Goal: Information Seeking & Learning: Learn about a topic

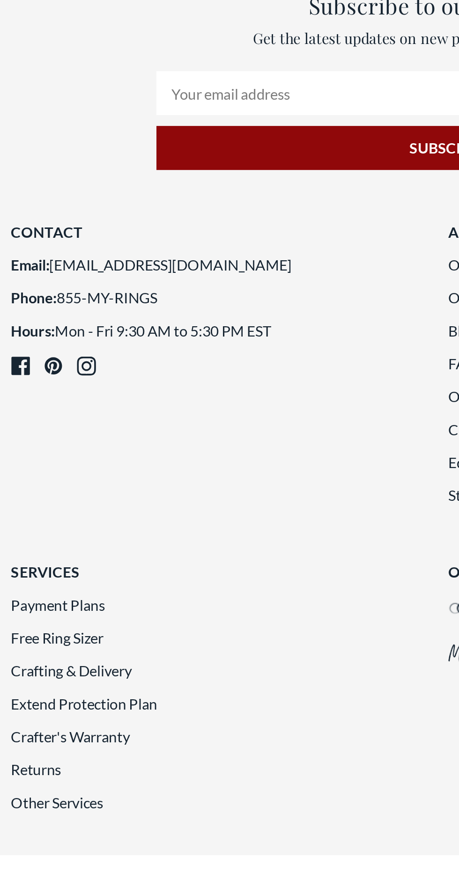
scroll to position [2575, 0]
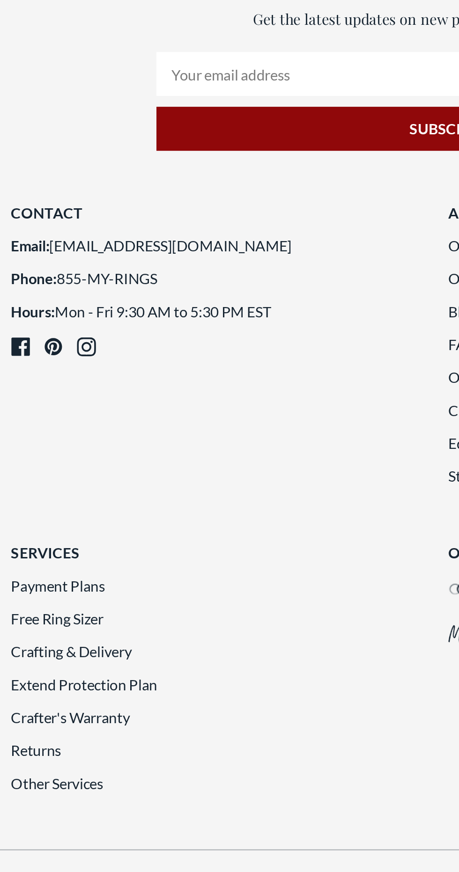
click at [59, 790] on link "Crafter's Warranty" at bounding box center [36, 791] width 61 height 9
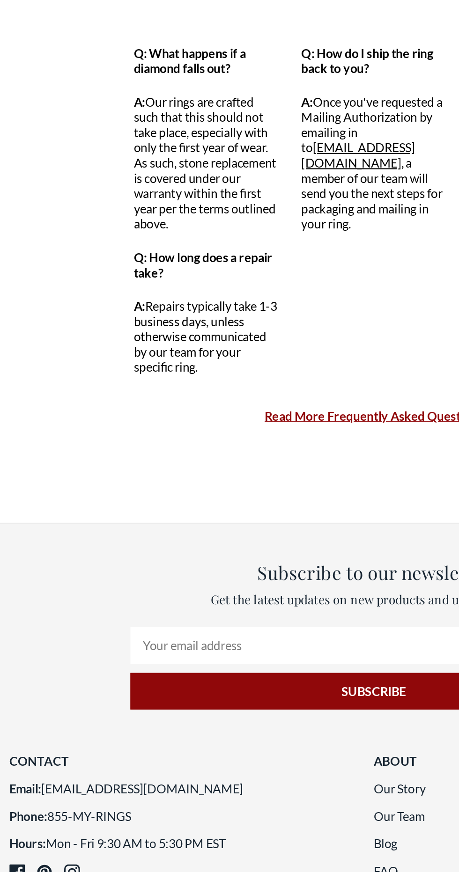
scroll to position [928, 0]
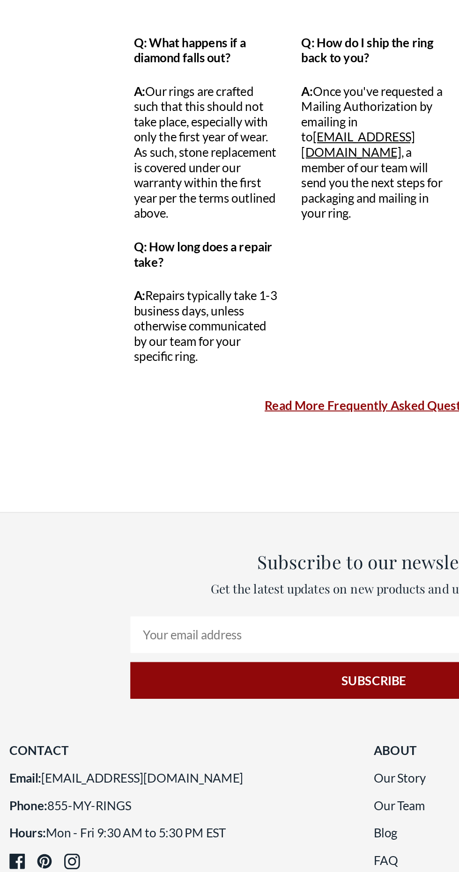
click at [247, 529] on link "Read More Frequently Asked Questions" at bounding box center [229, 529] width 134 height 9
